Goal: Find specific page/section: Find specific page/section

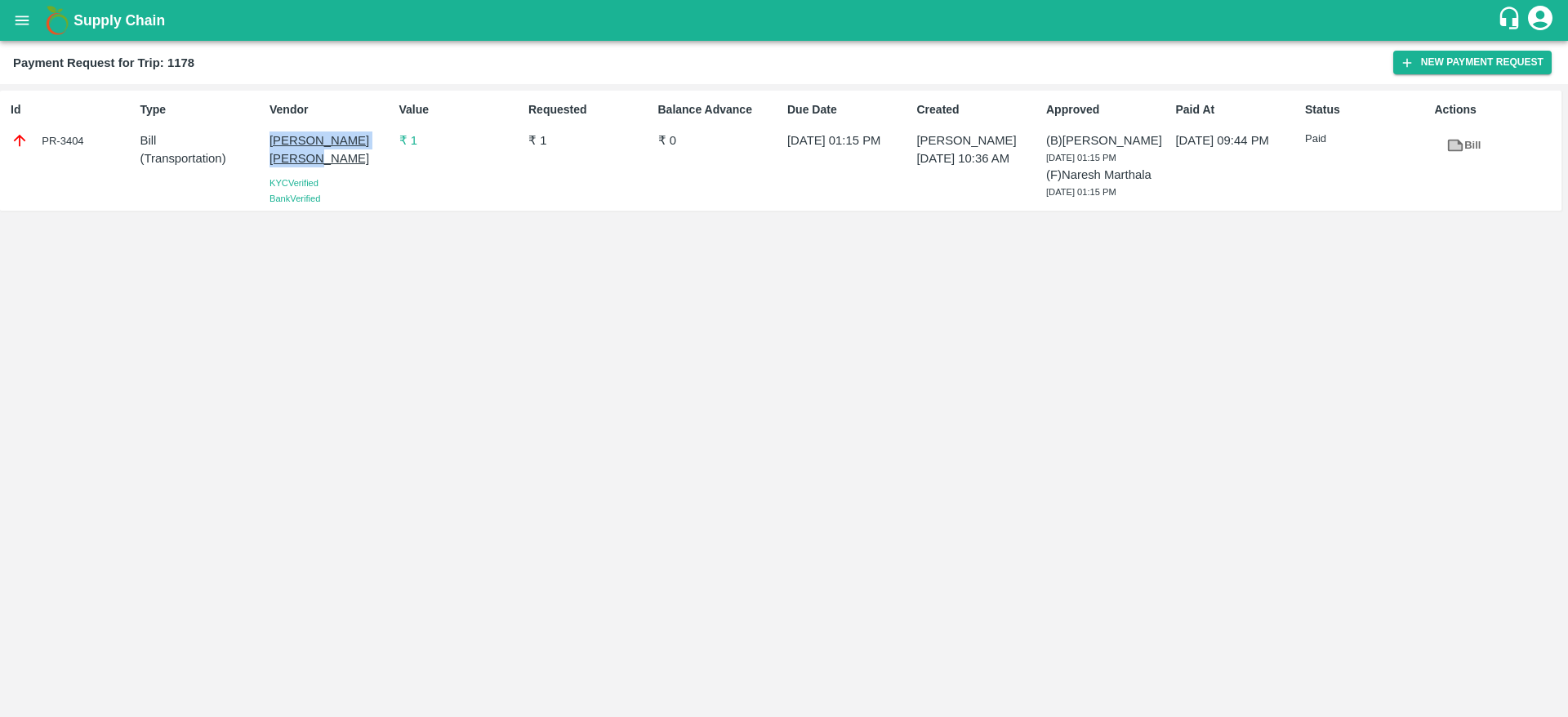
copy p "[PERSON_NAME] [PERSON_NAME]"
click at [181, 62] on b "Payment Request for Trip: 1178" at bounding box center [103, 62] width 181 height 13
copy b "1178"
click at [416, 136] on p "₹ 1" at bounding box center [460, 140] width 122 height 18
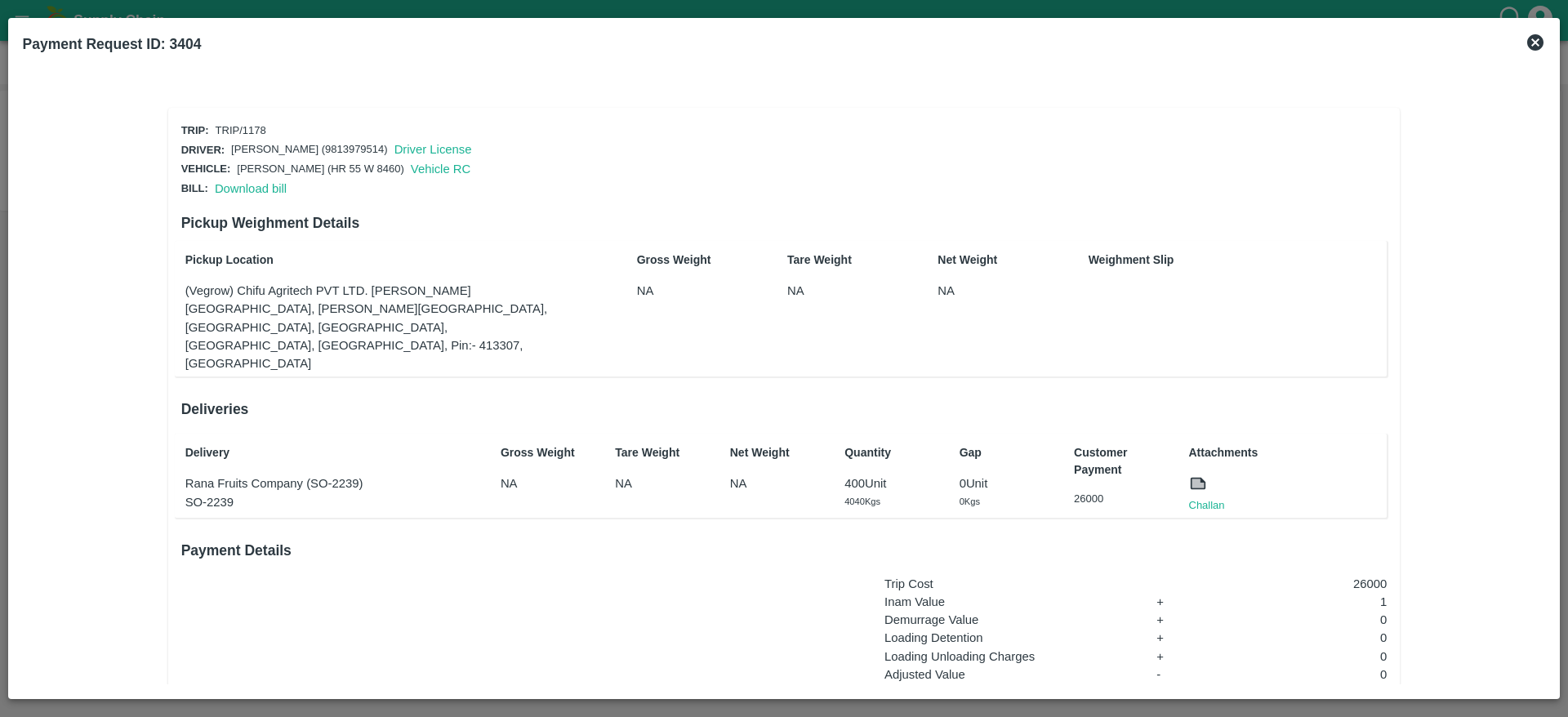
click at [191, 475] on p "Rana Fruits Company (SO-2239)" at bounding box center [333, 483] width 295 height 18
copy p "Rana Fruits Company (SO-2239)"
copy p "Rana Fruits Company"
